Goal: Task Accomplishment & Management: Use online tool/utility

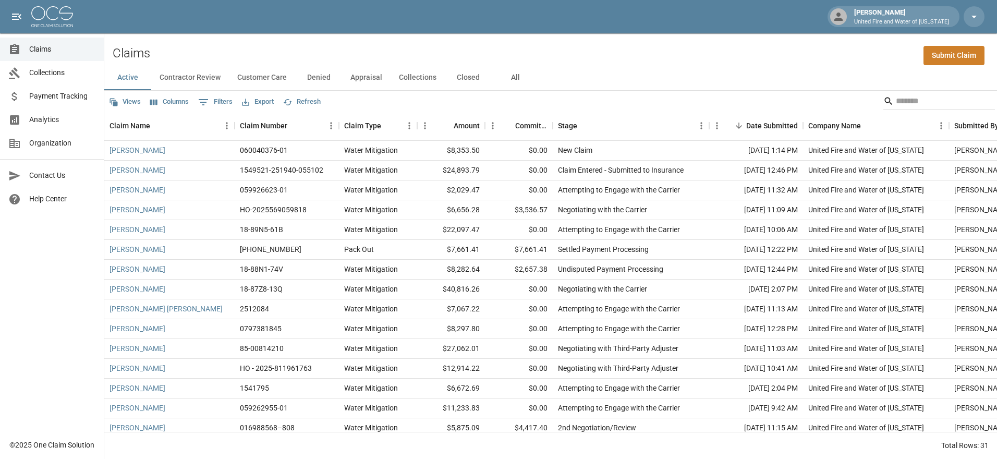
scroll to position [331, 0]
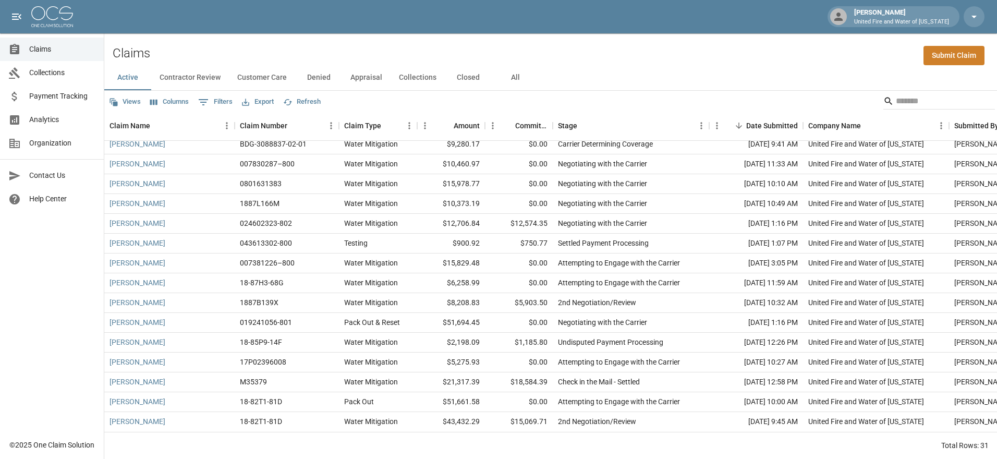
click at [552, 99] on div "Views Columns 0 Filters Export Refresh" at bounding box center [550, 101] width 893 height 21
click at [256, 74] on button "Customer Care" at bounding box center [262, 77] width 66 height 25
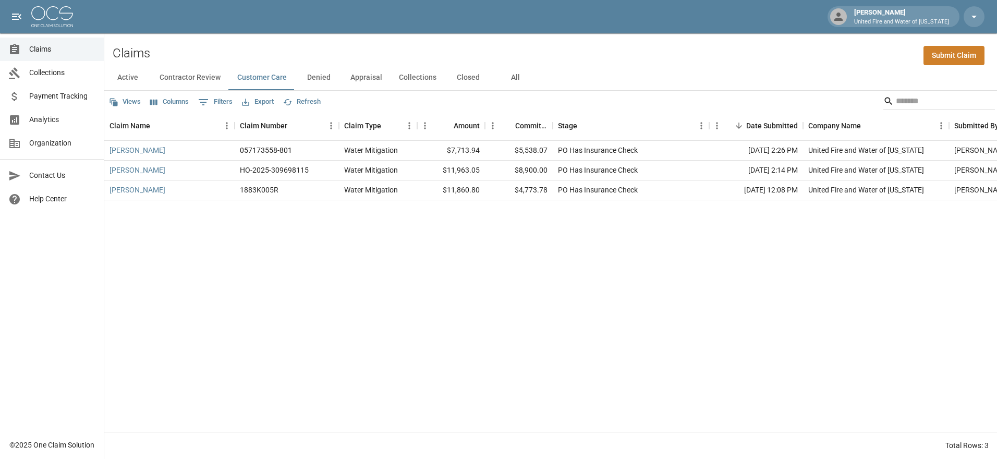
click at [175, 79] on button "Contractor Review" at bounding box center [190, 77] width 78 height 25
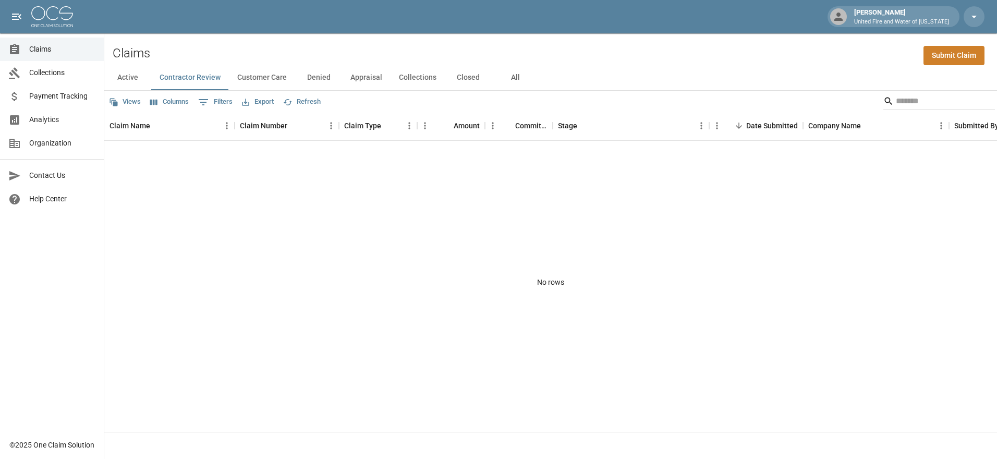
click at [416, 77] on button "Collections" at bounding box center [417, 77] width 54 height 25
click at [463, 78] on button "Closed" at bounding box center [468, 77] width 47 height 25
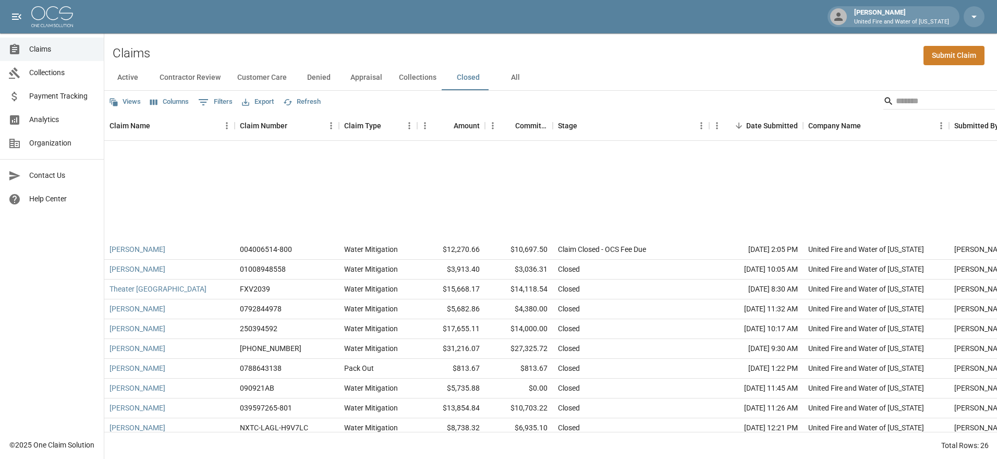
scroll to position [232, 0]
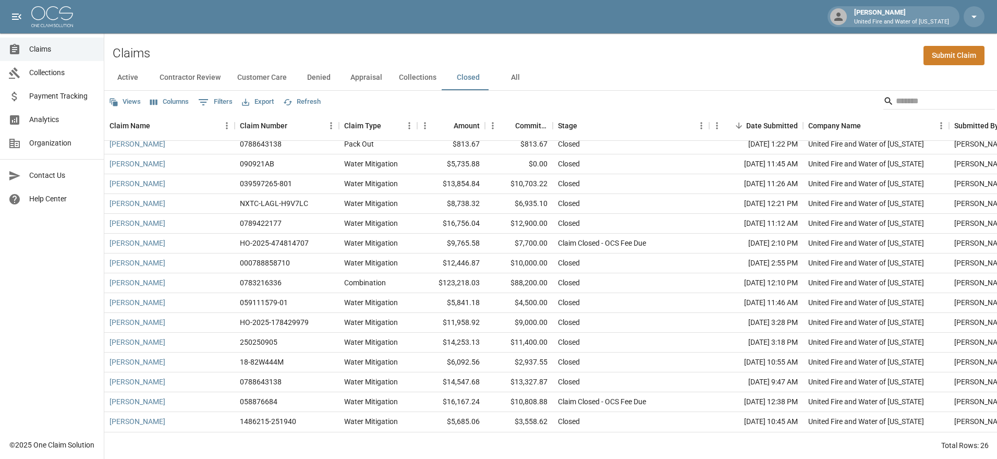
click at [313, 75] on button "Denied" at bounding box center [318, 77] width 47 height 25
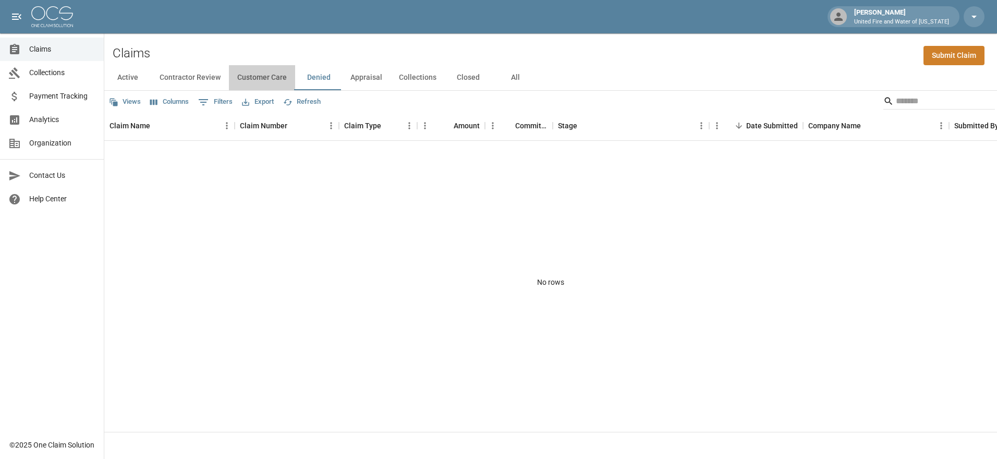
click at [254, 79] on button "Customer Care" at bounding box center [262, 77] width 66 height 25
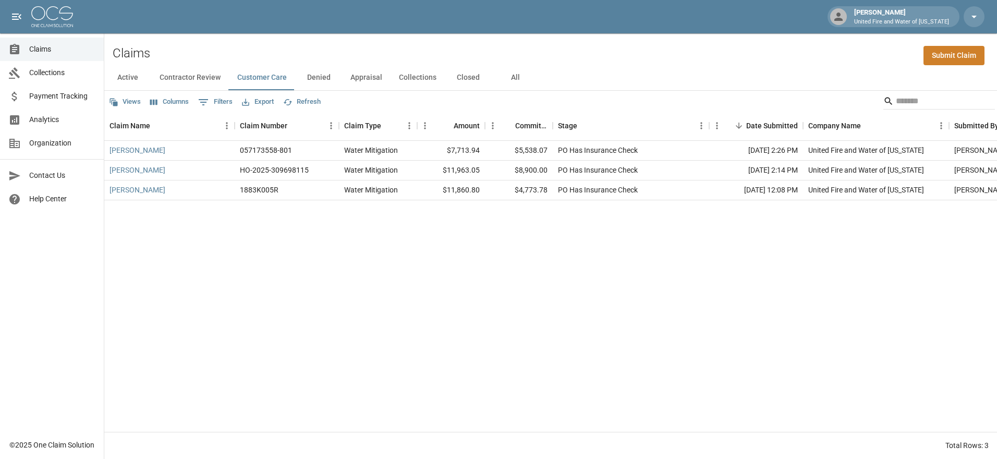
click at [125, 75] on button "Active" at bounding box center [127, 77] width 47 height 25
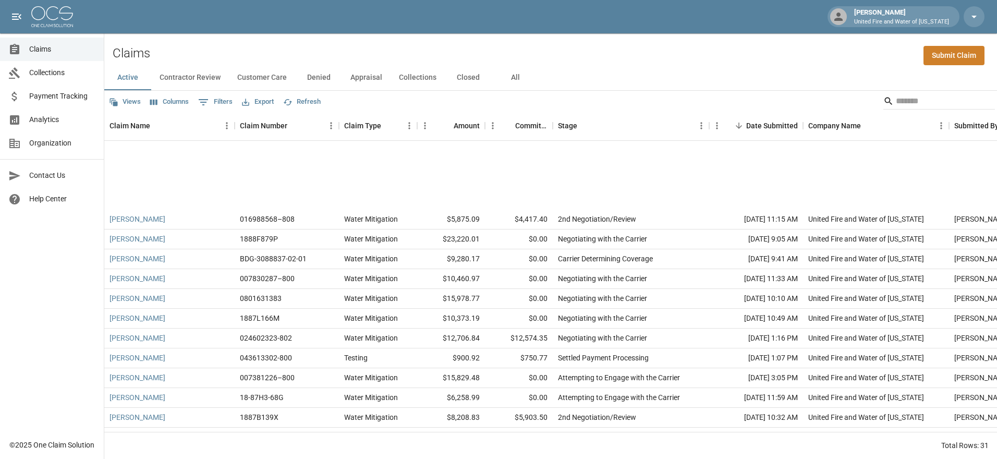
scroll to position [331, 0]
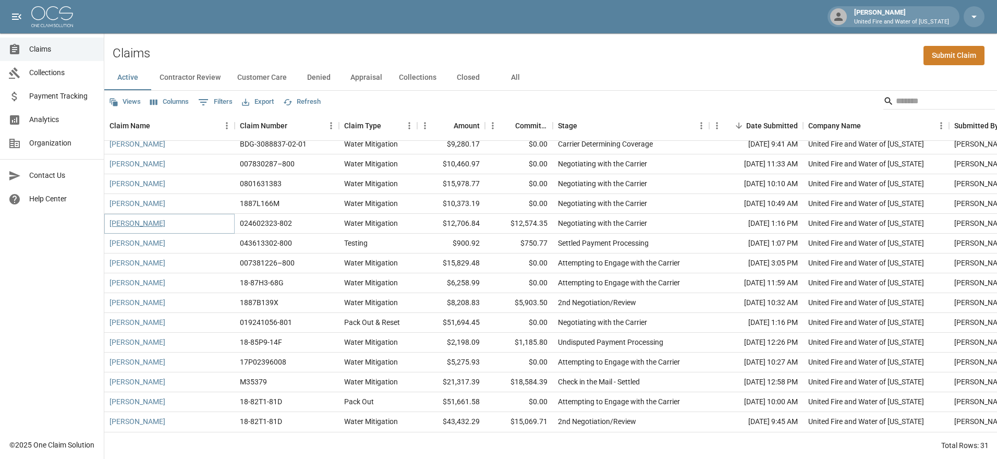
click at [151, 218] on link "Stephanie Myers" at bounding box center [137, 223] width 56 height 10
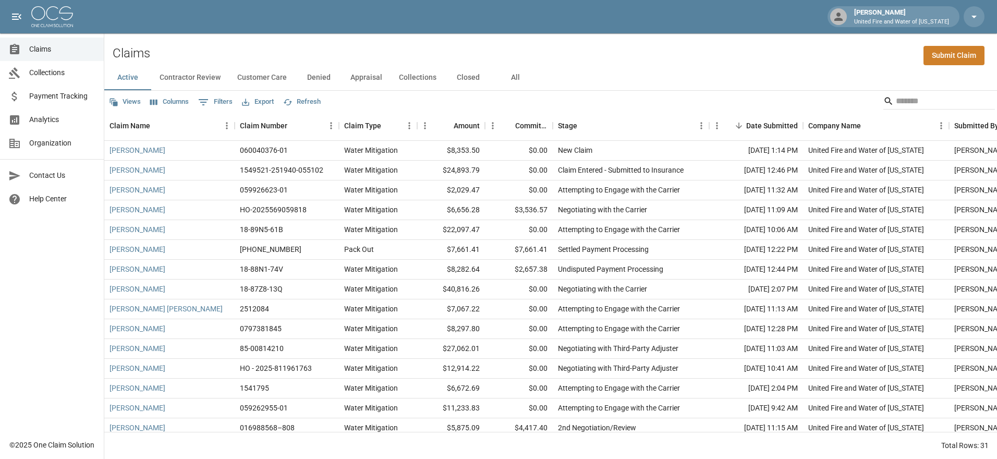
scroll to position [209, 0]
click at [137, 151] on link "[PERSON_NAME]" at bounding box center [137, 150] width 56 height 10
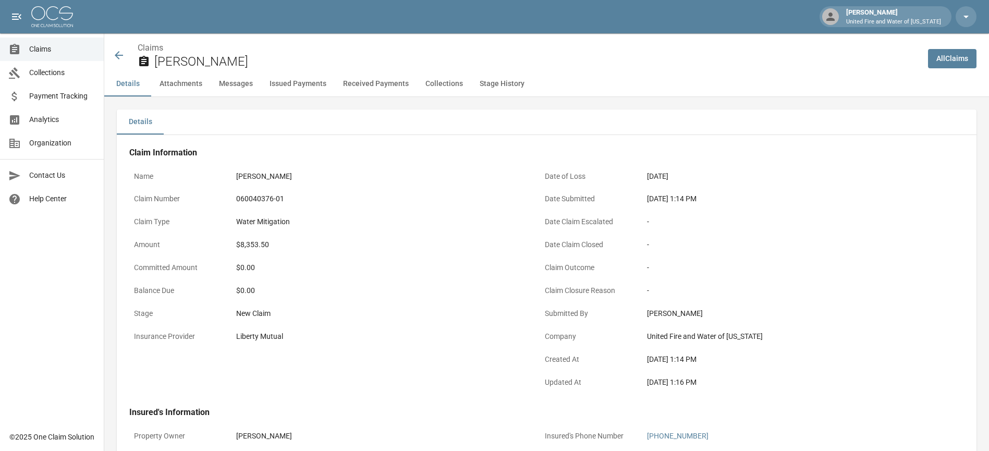
scroll to position [556, 0]
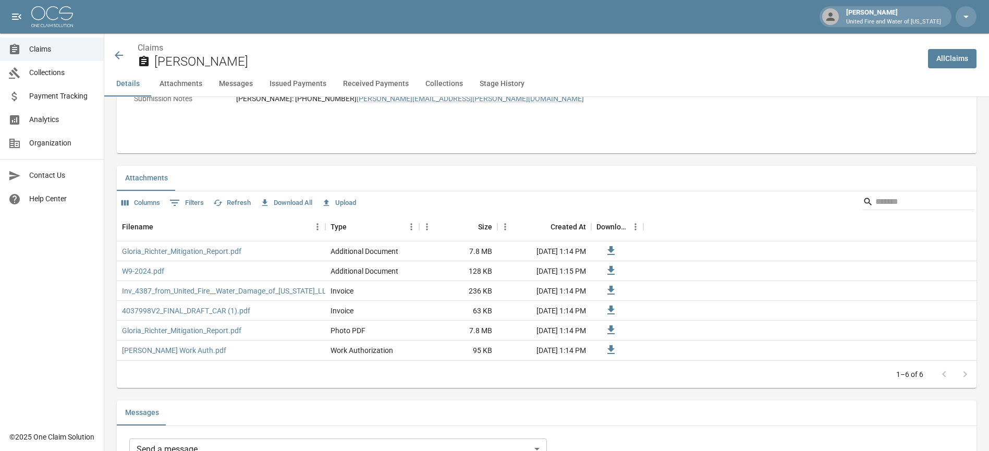
click at [350, 204] on button "Upload" at bounding box center [339, 203] width 40 height 16
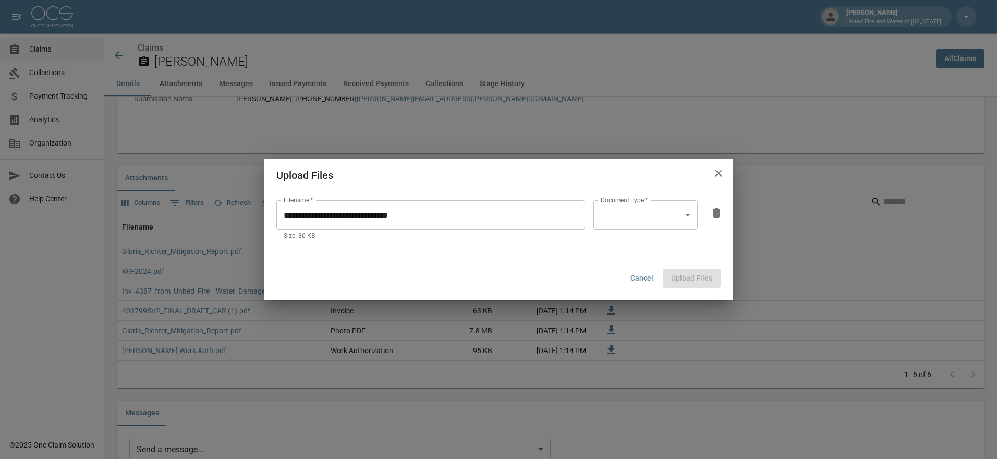
click at [696, 206] on body "[PERSON_NAME] United Fire and Water of [US_STATE] Claims Collections Payment Tr…" at bounding box center [498, 455] width 997 height 2023
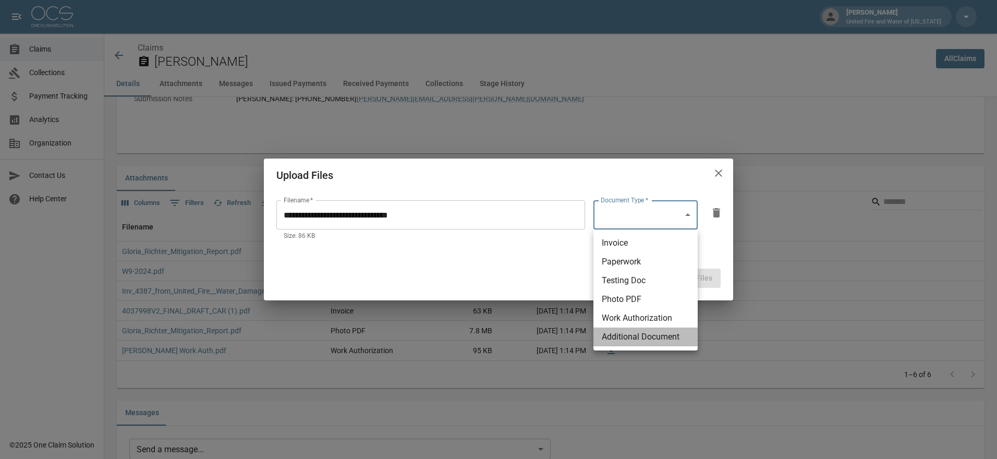
click at [649, 334] on li "Additional Document" at bounding box center [645, 336] width 104 height 19
type input "**********"
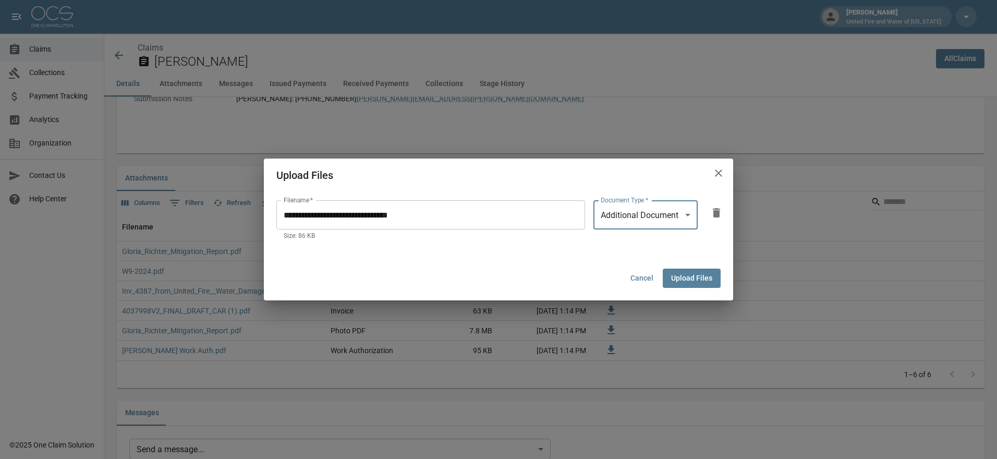
click at [697, 279] on button "Upload Files" at bounding box center [692, 277] width 58 height 19
